Goal: Information Seeking & Learning: Learn about a topic

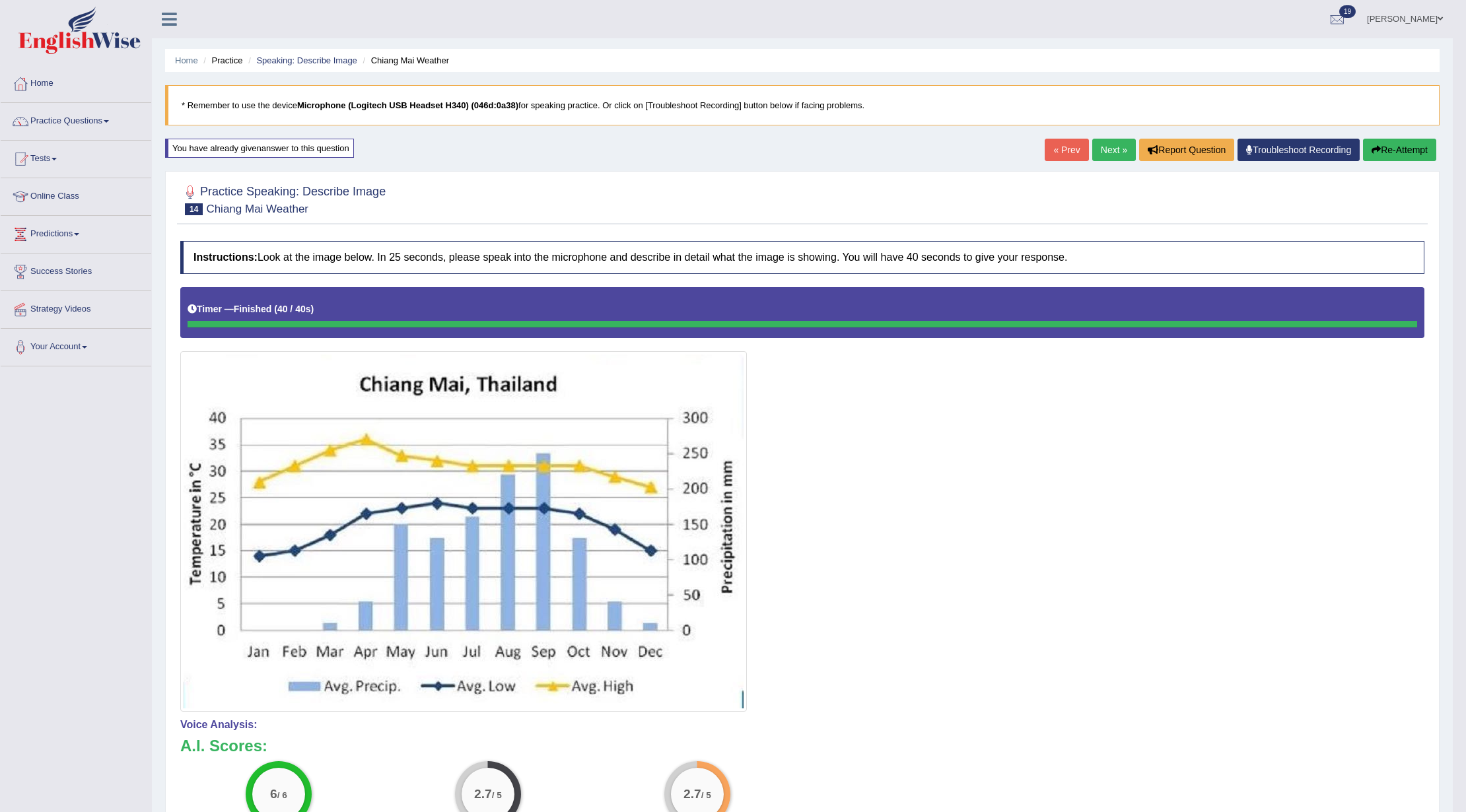
click at [1049, 150] on link "« Prev" at bounding box center [1066, 150] width 44 height 22
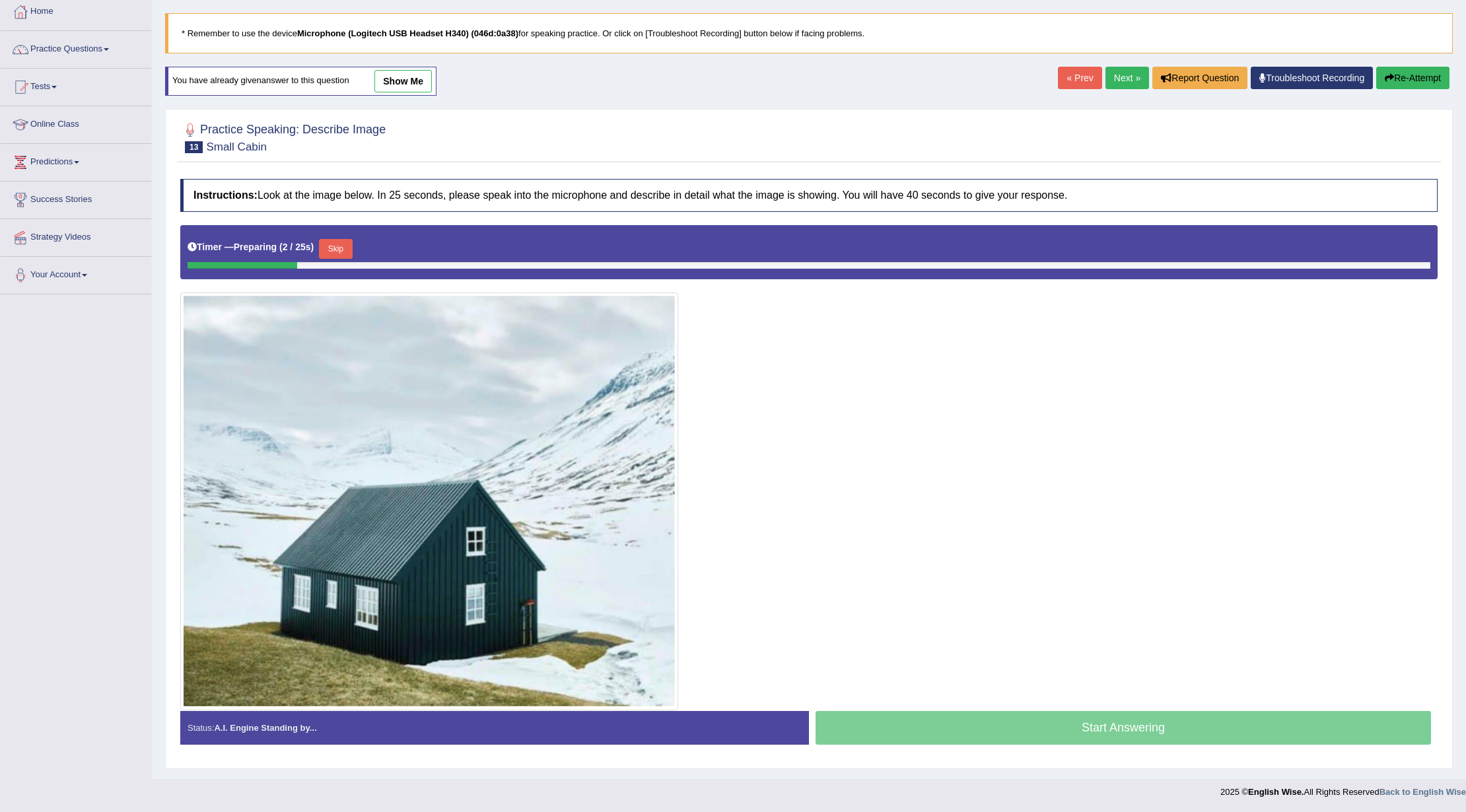
click at [412, 77] on link "show me" at bounding box center [403, 81] width 57 height 22
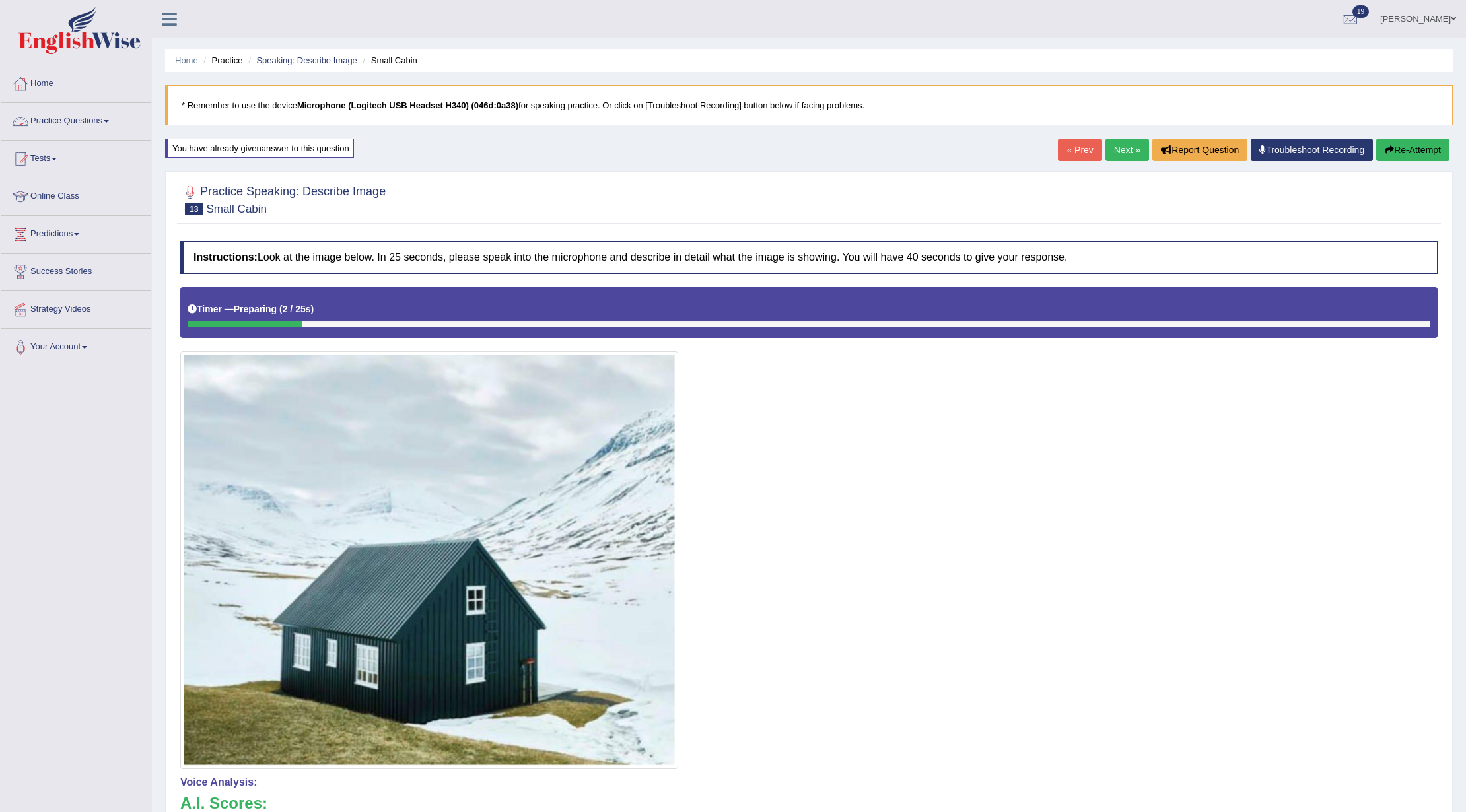
click at [43, 81] on link "Home" at bounding box center [76, 81] width 151 height 33
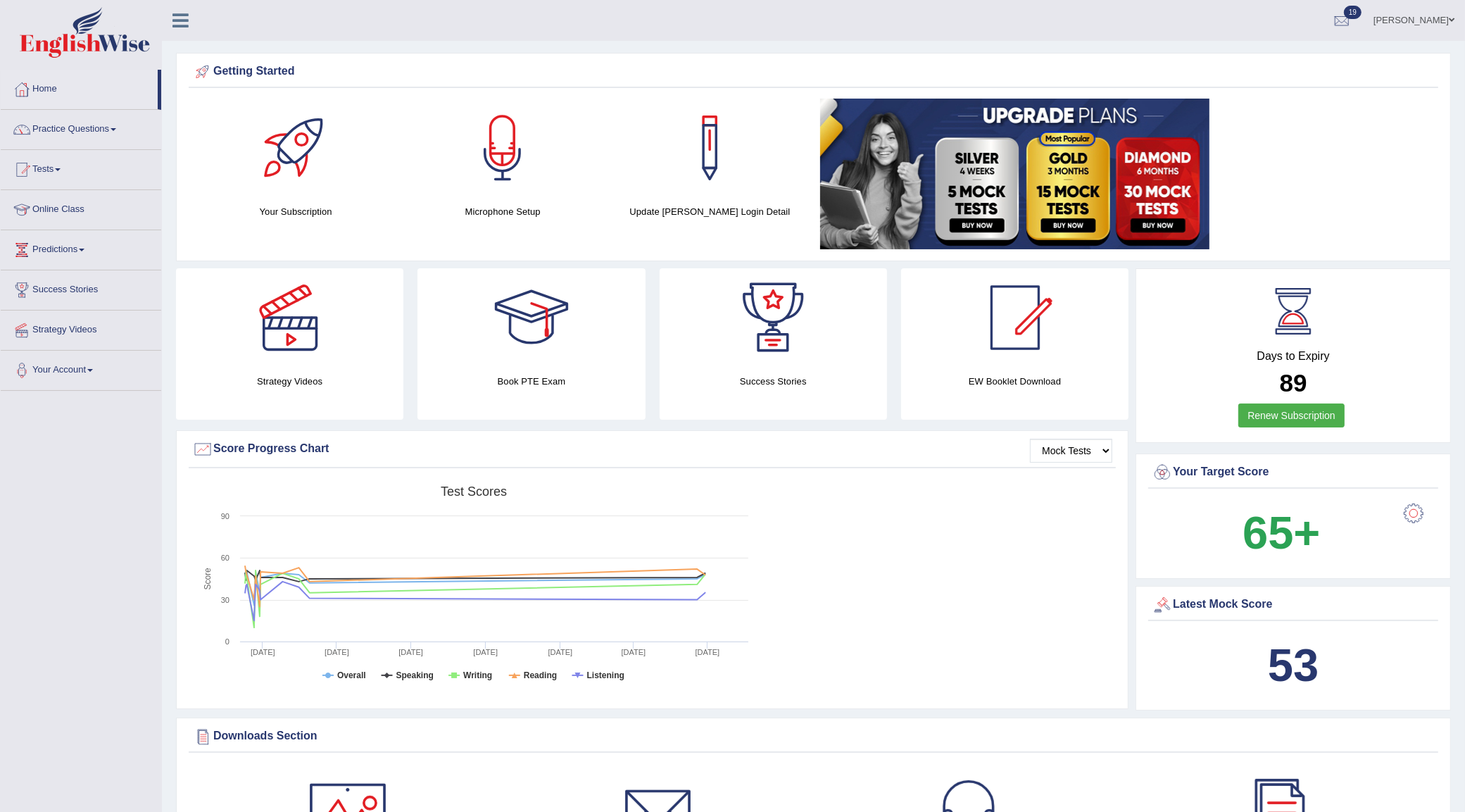
click at [1286, 102] on link at bounding box center [1124, 174] width 608 height 151
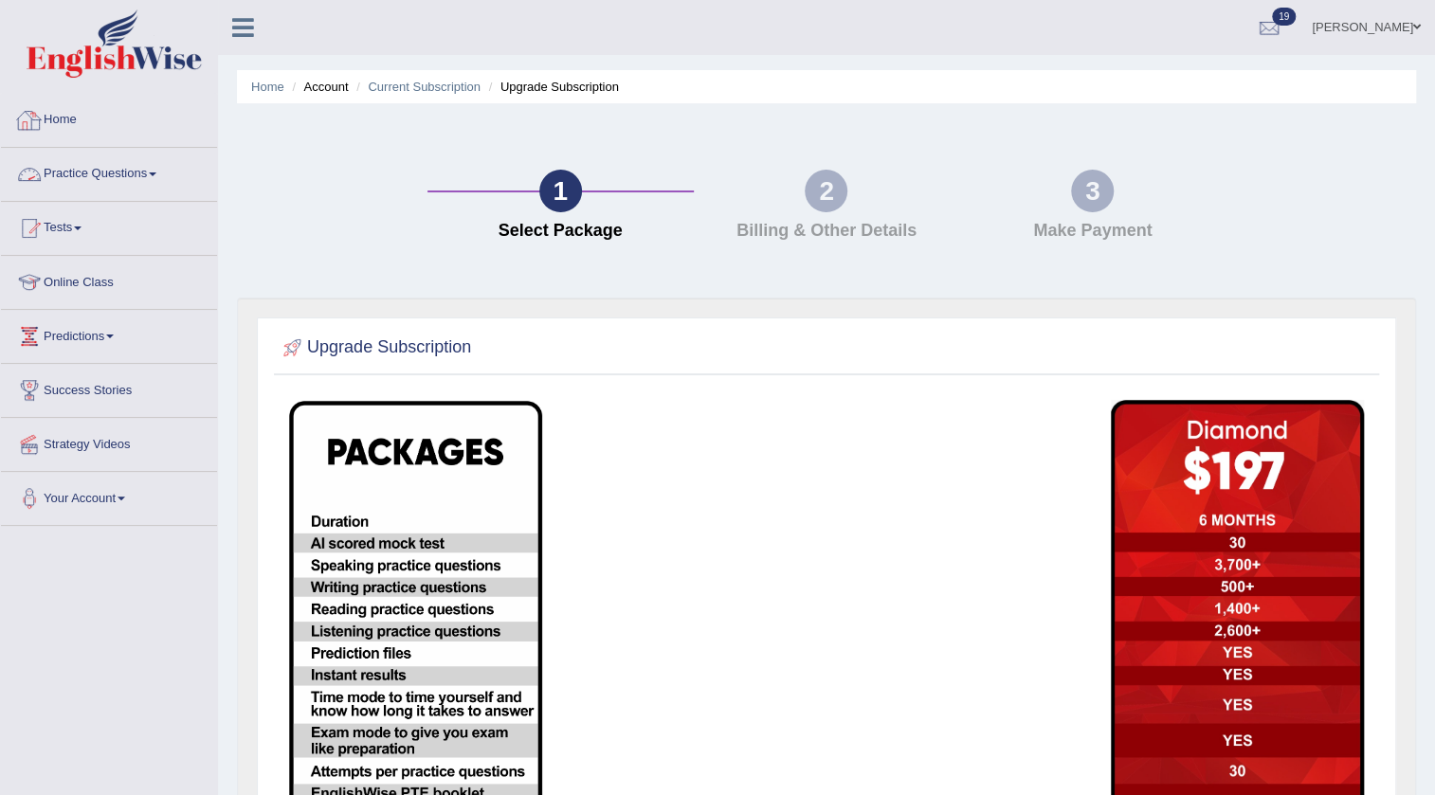
click at [66, 131] on link "Home" at bounding box center [109, 117] width 216 height 47
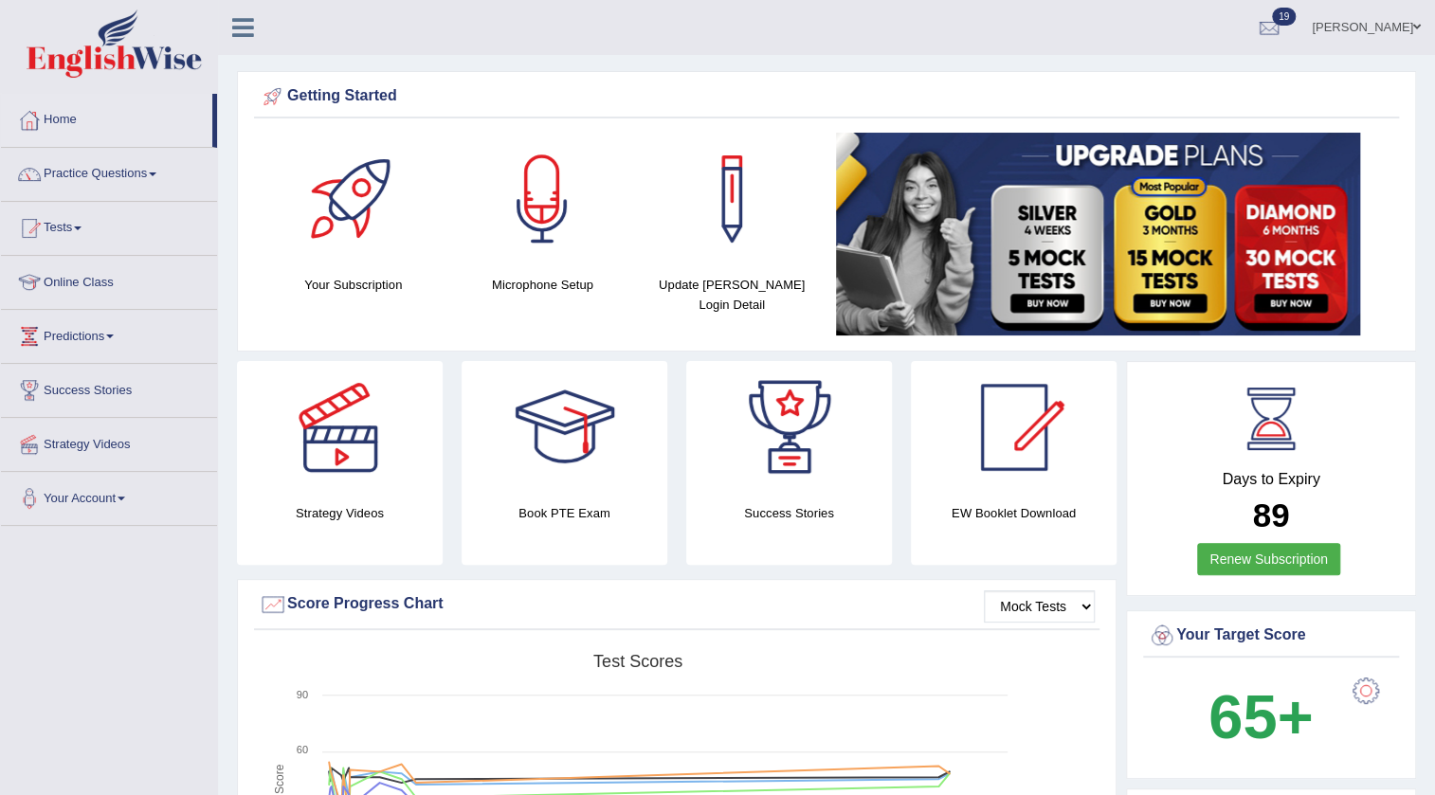
click at [79, 166] on link "Practice Questions" at bounding box center [109, 171] width 216 height 47
